Goal: Use online tool/utility: Utilize a website feature to perform a specific function

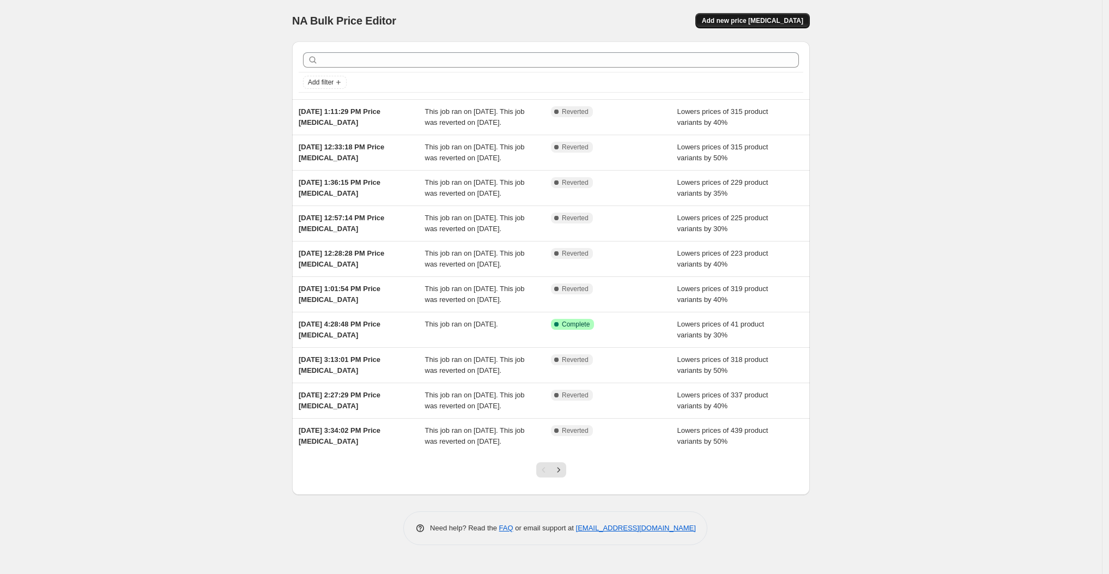
click at [779, 21] on span "Add new price [MEDICAL_DATA]" at bounding box center [752, 20] width 101 height 9
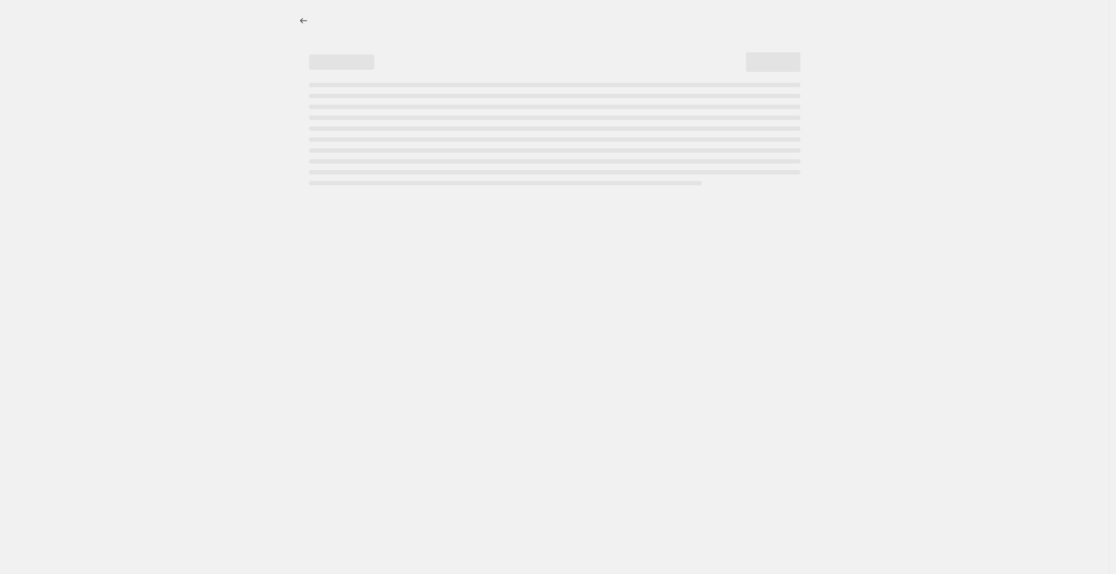
select select "percentage"
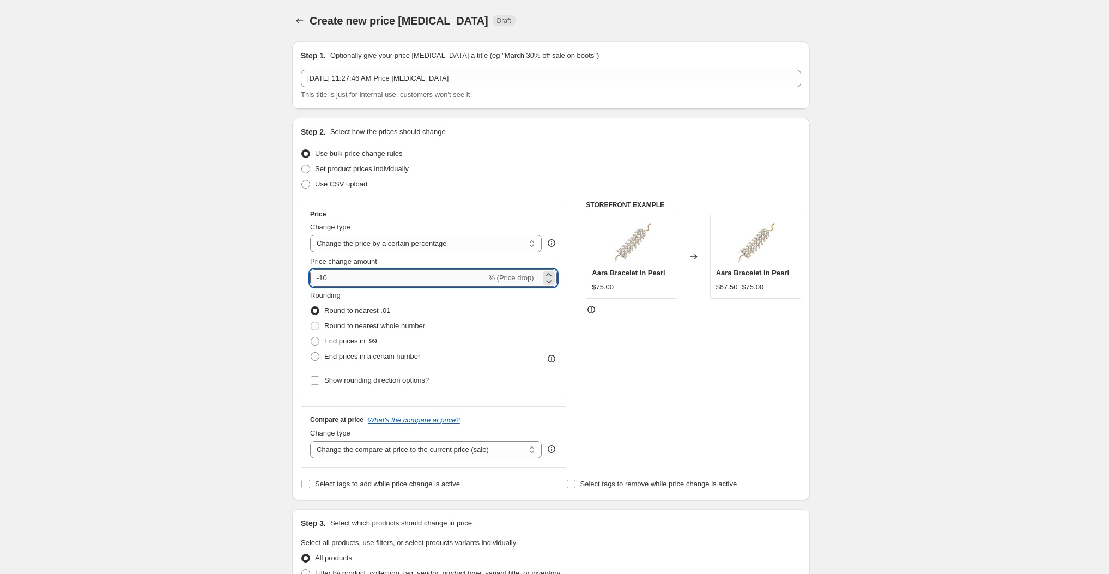
click at [390, 280] on input "-10" at bounding box center [398, 277] width 176 height 17
type input "-1"
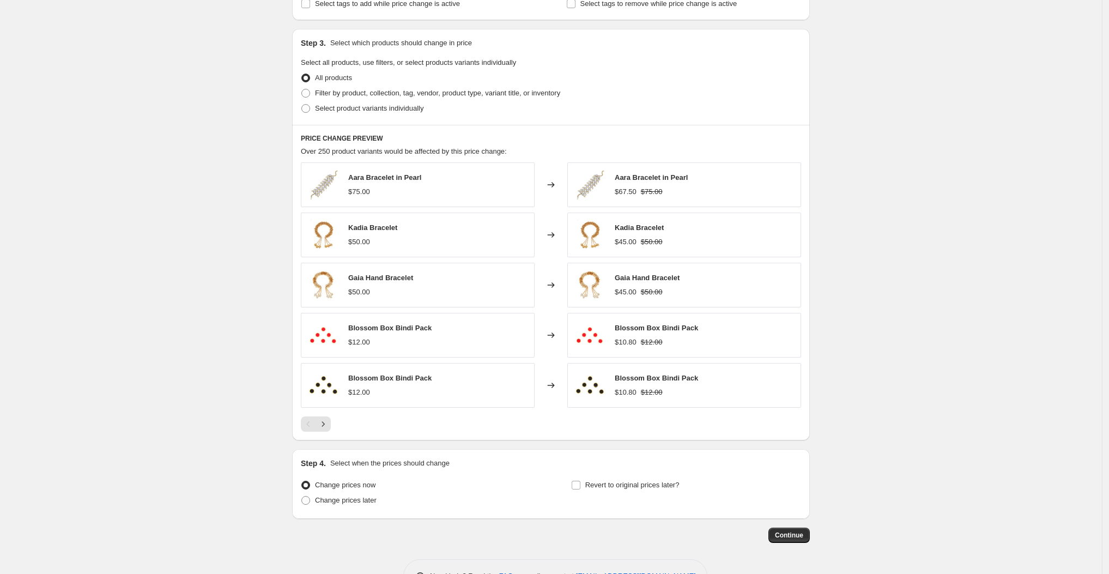
scroll to position [485, 0]
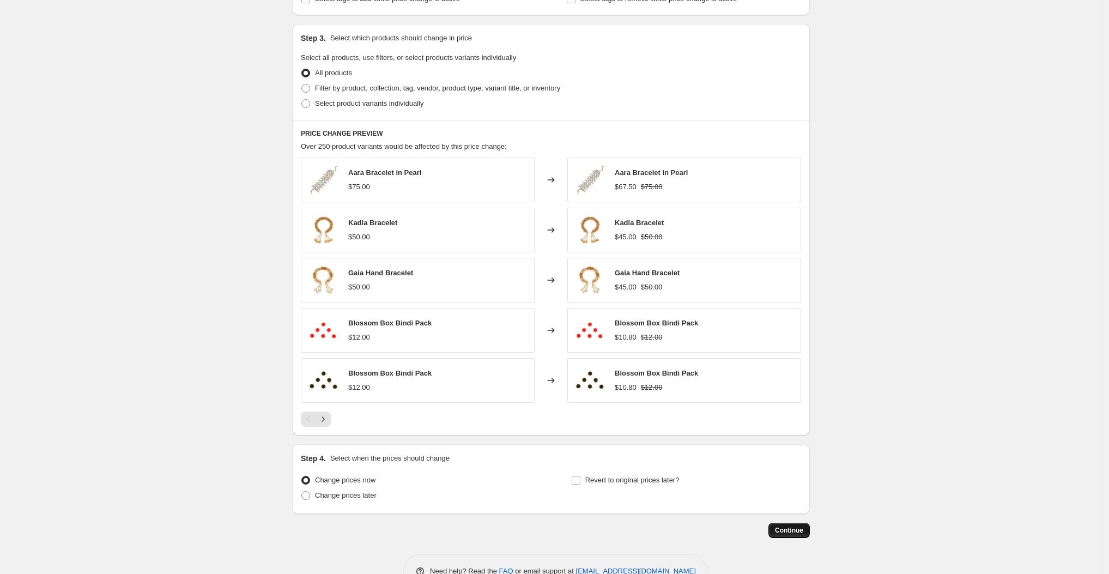
type input "-40"
click at [794, 529] on span "Continue" at bounding box center [789, 530] width 28 height 9
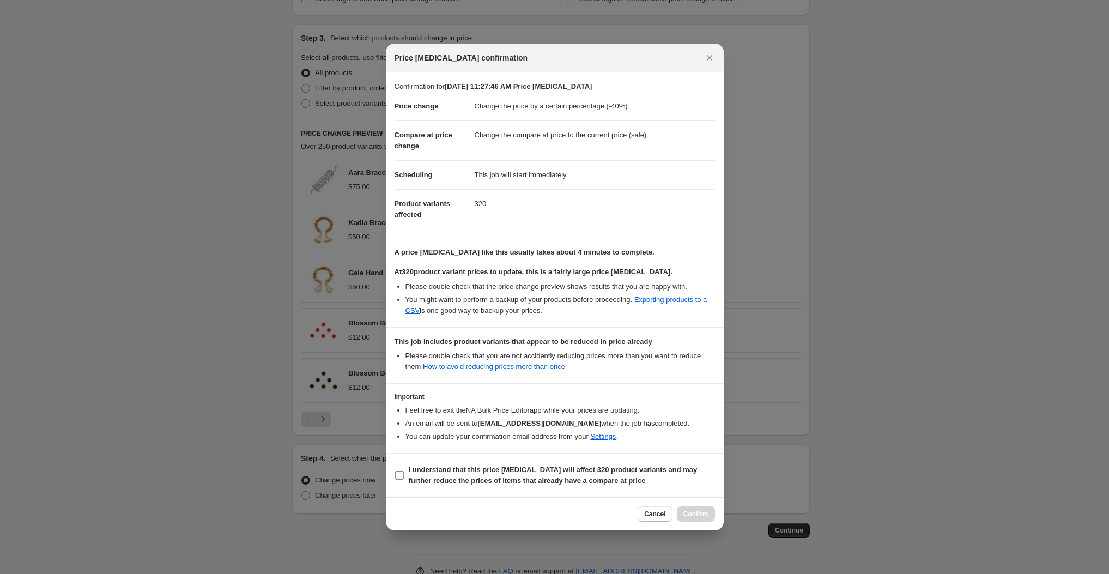
click at [399, 471] on input "I understand that this price change job will affect 320 product variants and ma…" at bounding box center [399, 475] width 9 height 9
checkbox input "true"
click at [699, 509] on span "Confirm" at bounding box center [695, 513] width 25 height 9
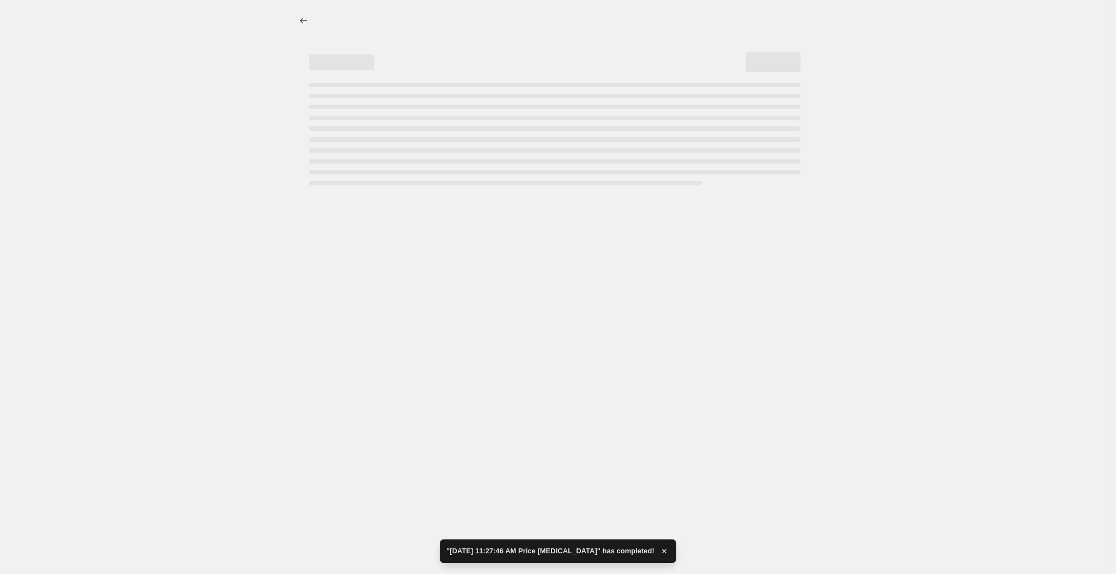
select select "percentage"
